Goal: Information Seeking & Learning: Learn about a topic

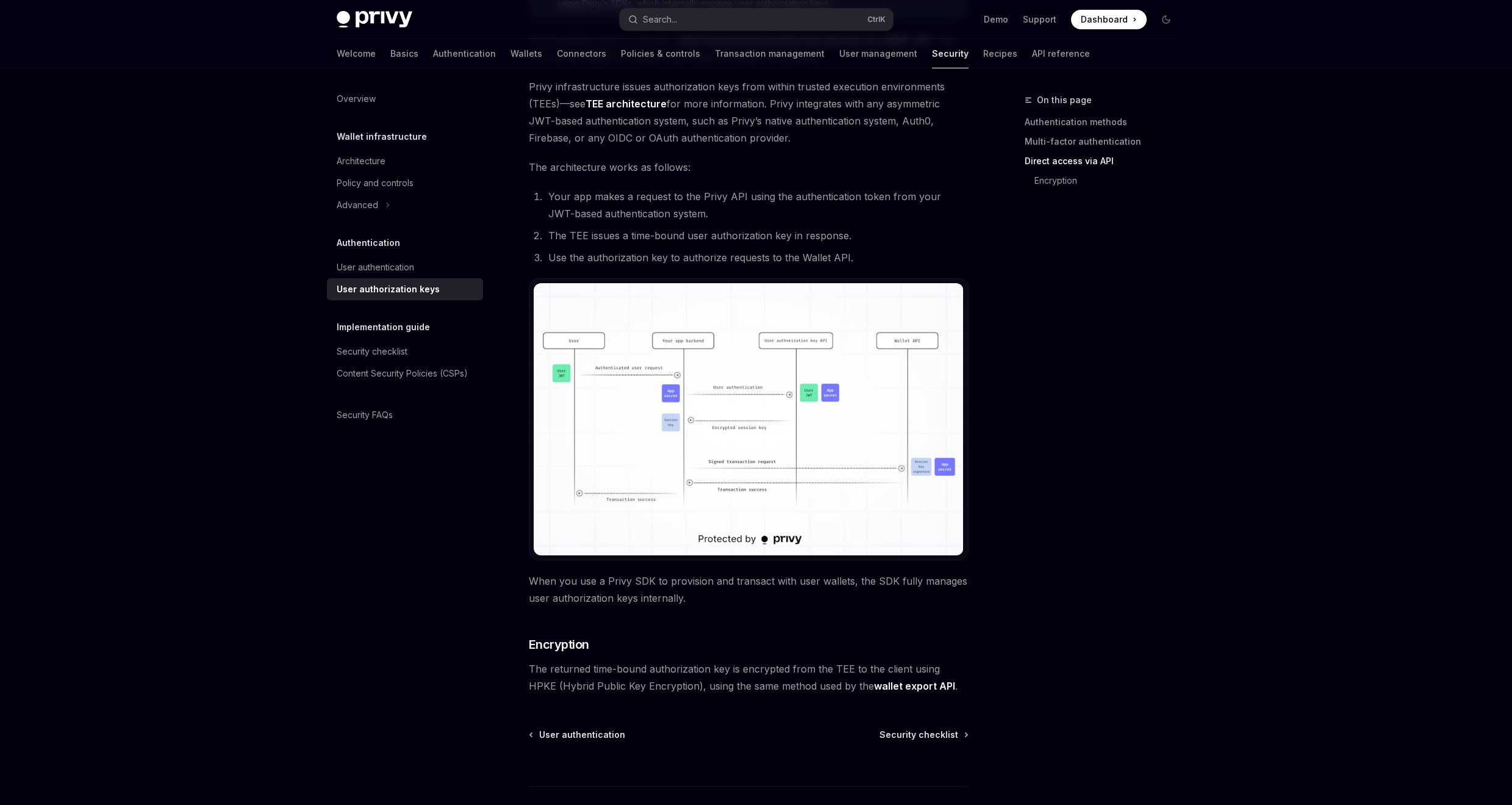
scroll to position [732, 0]
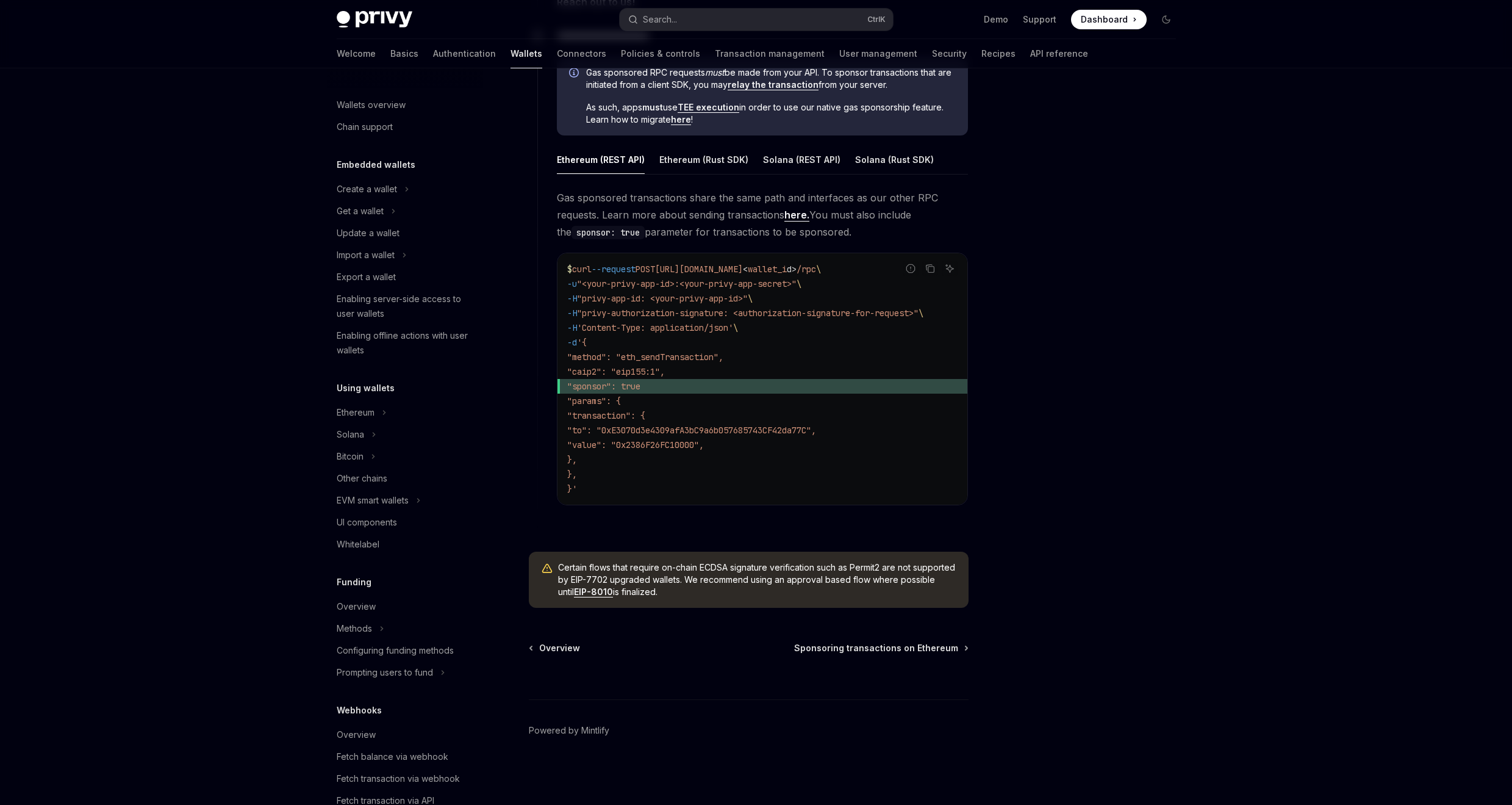
scroll to position [243, 0]
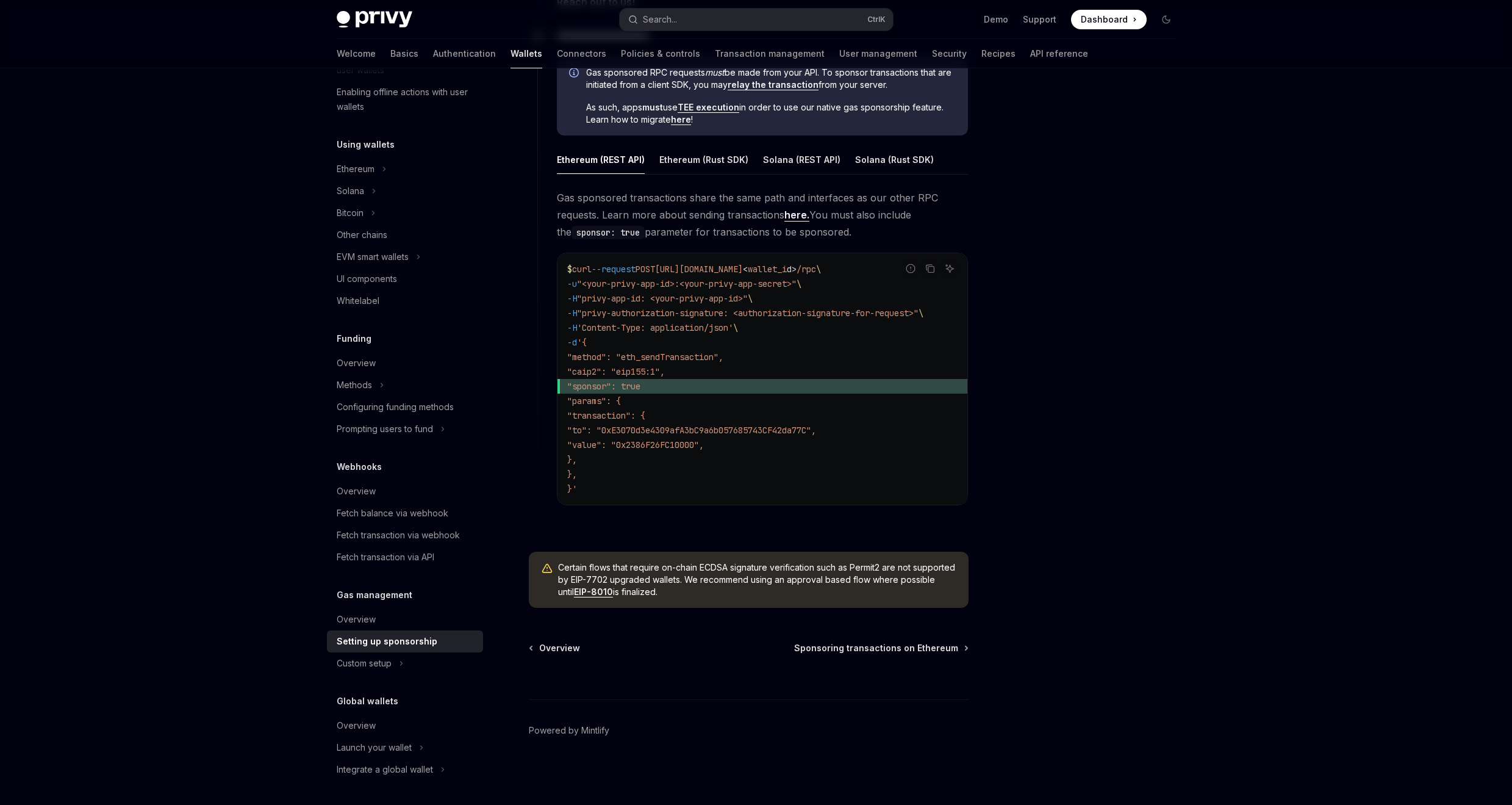
click at [1067, 397] on div at bounding box center [1093, 449] width 185 height 712
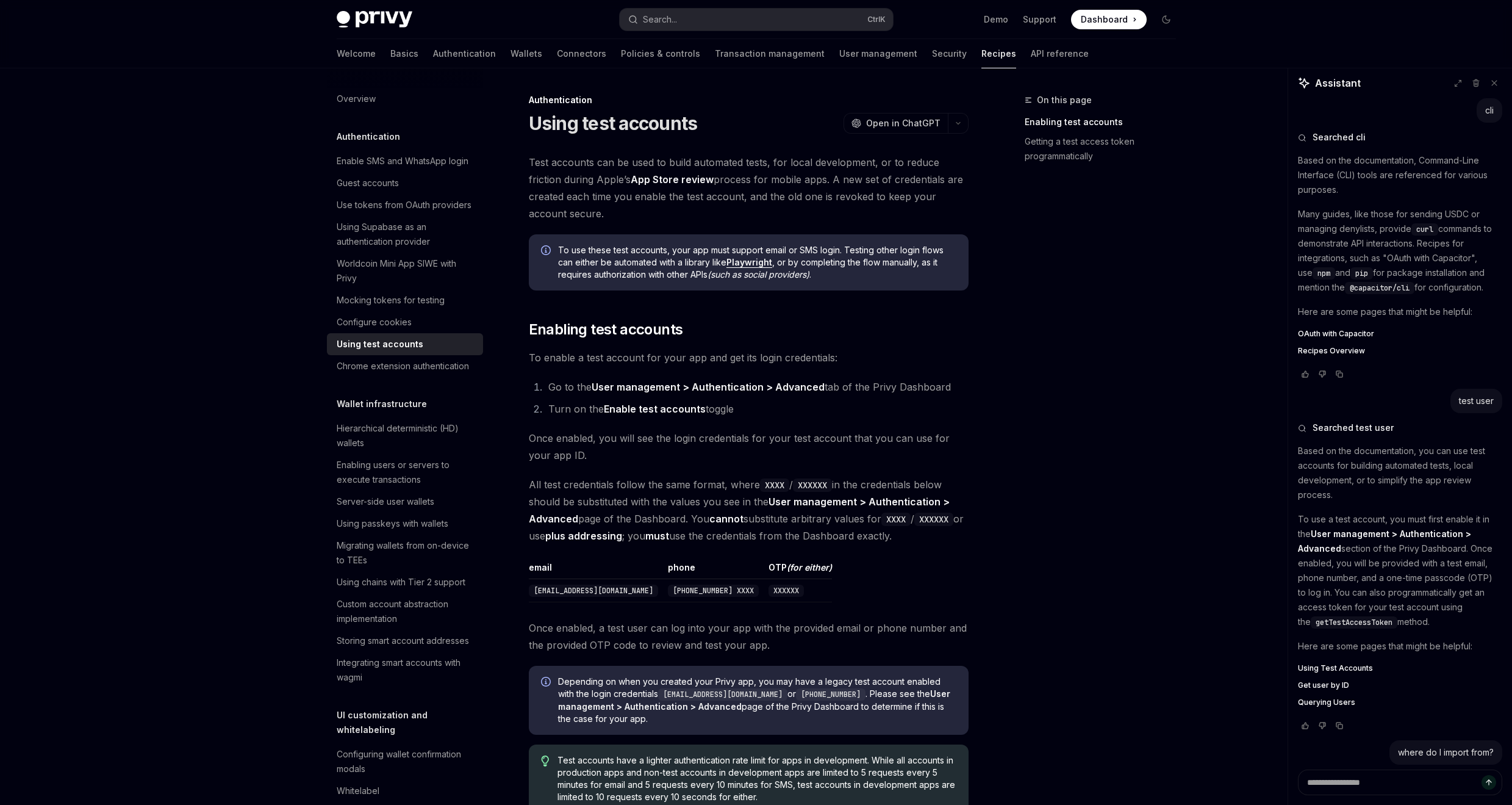
scroll to position [900, 0]
